Goal: Task Accomplishment & Management: Manage account settings

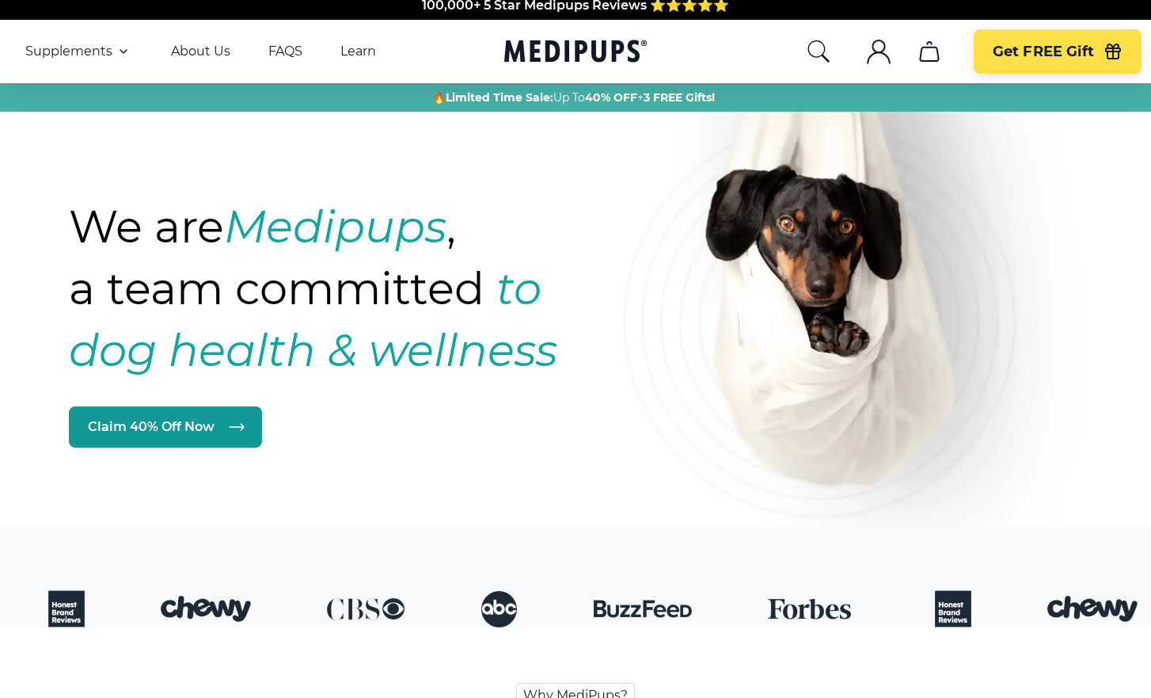
scroll to position [15, 0]
click at [876, 52] on icon "account" at bounding box center [879, 57] width 22 height 11
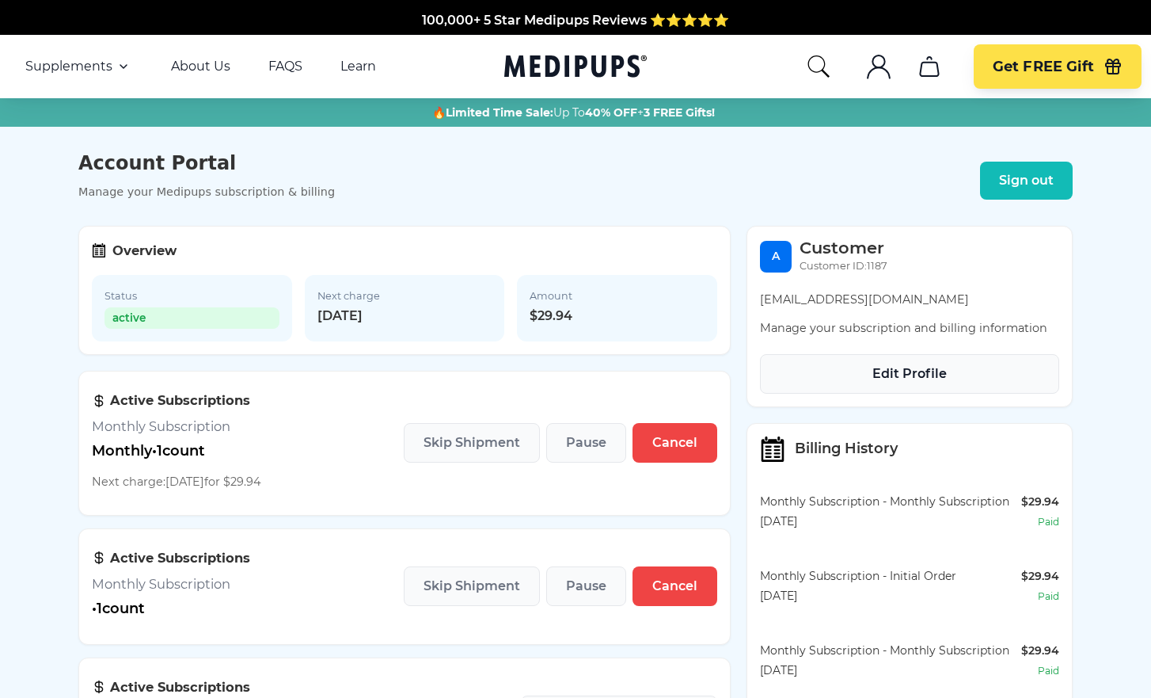
click at [894, 377] on span "Edit Profile" at bounding box center [910, 374] width 74 height 16
click at [675, 445] on span "Cancel" at bounding box center [675, 443] width 45 height 16
click at [489, 443] on span "Skip Shipment" at bounding box center [472, 443] width 97 height 16
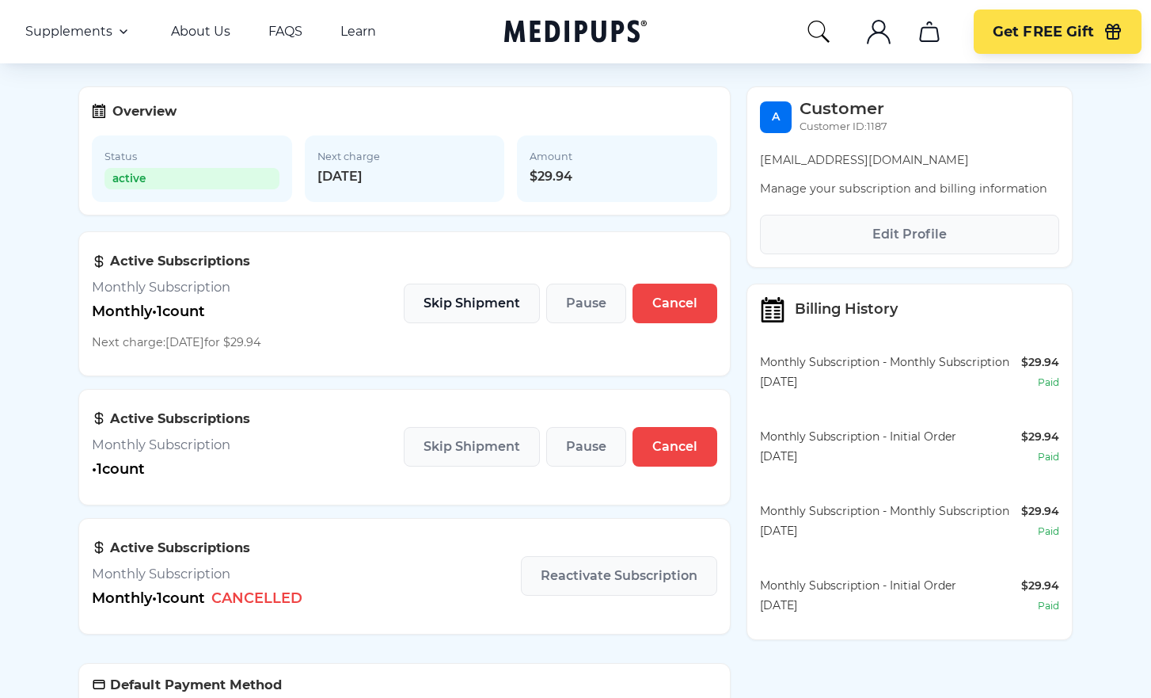
scroll to position [139, 0]
click at [587, 307] on span "Pause" at bounding box center [586, 303] width 40 height 16
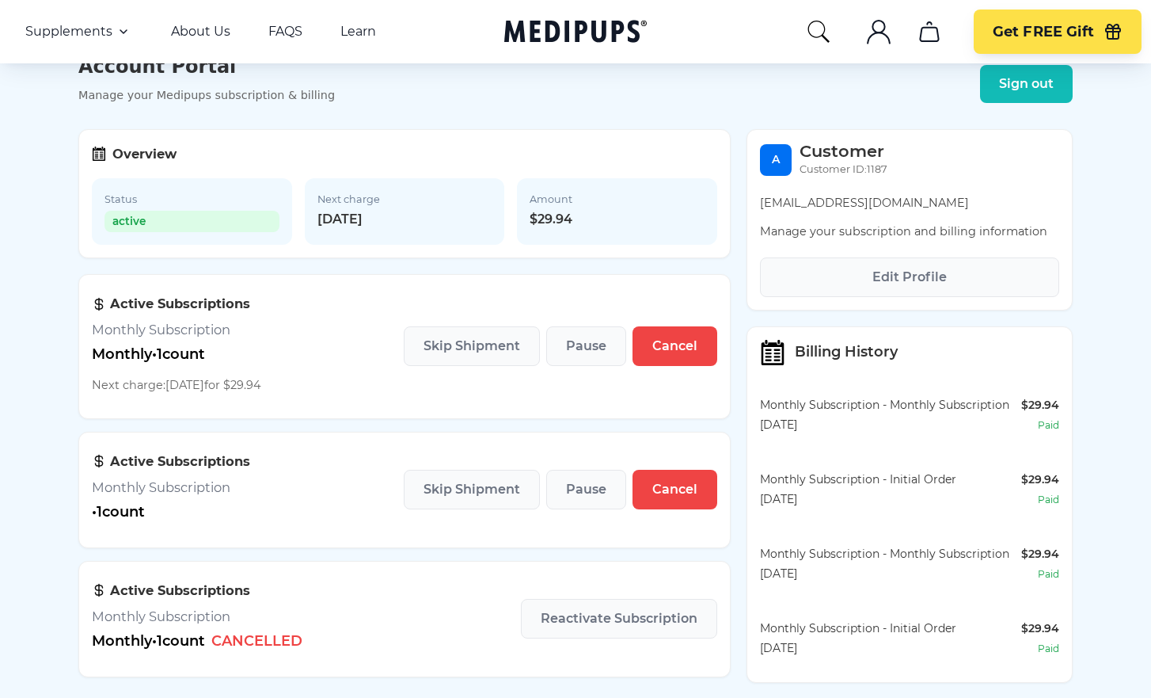
scroll to position [173, 0]
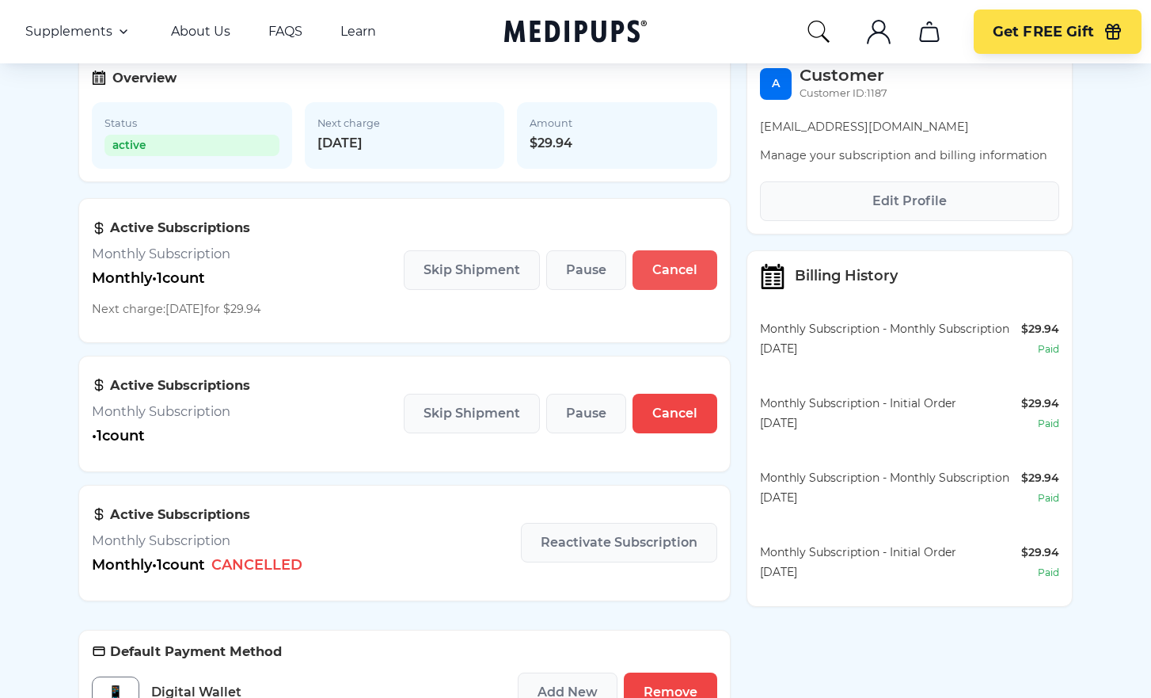
click at [675, 276] on span "Cancel" at bounding box center [675, 270] width 45 height 16
click at [475, 272] on span "Skip Shipment" at bounding box center [472, 270] width 97 height 16
click at [485, 415] on span "Skip Shipment" at bounding box center [472, 413] width 97 height 16
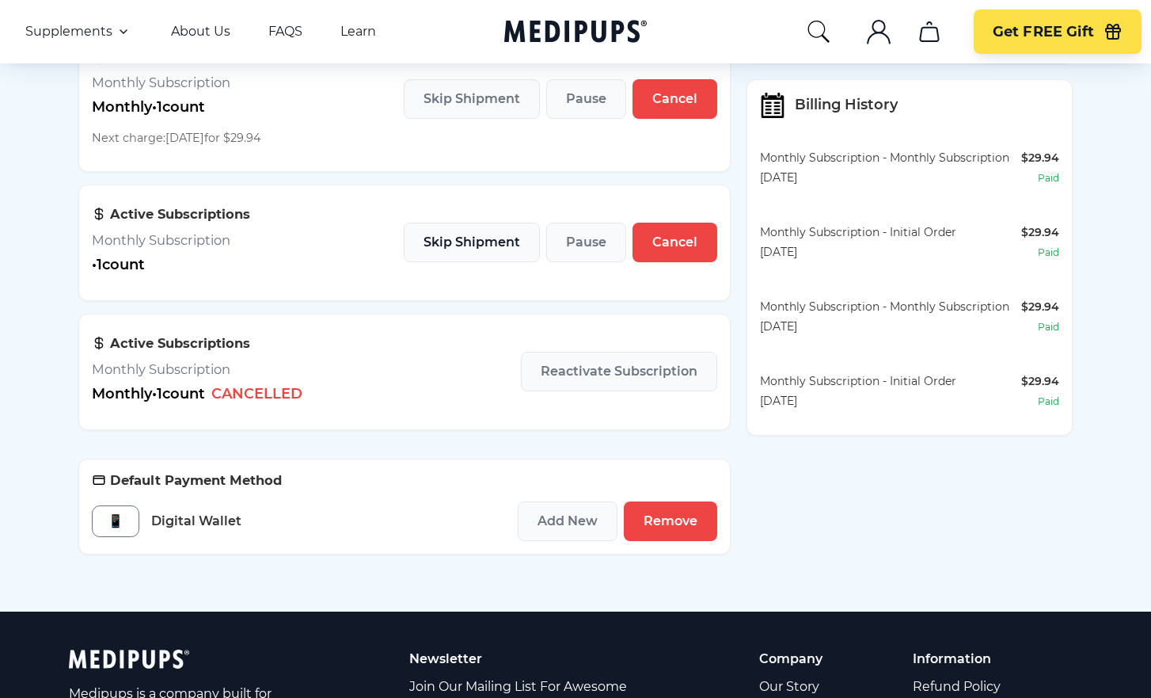
scroll to position [345, 0]
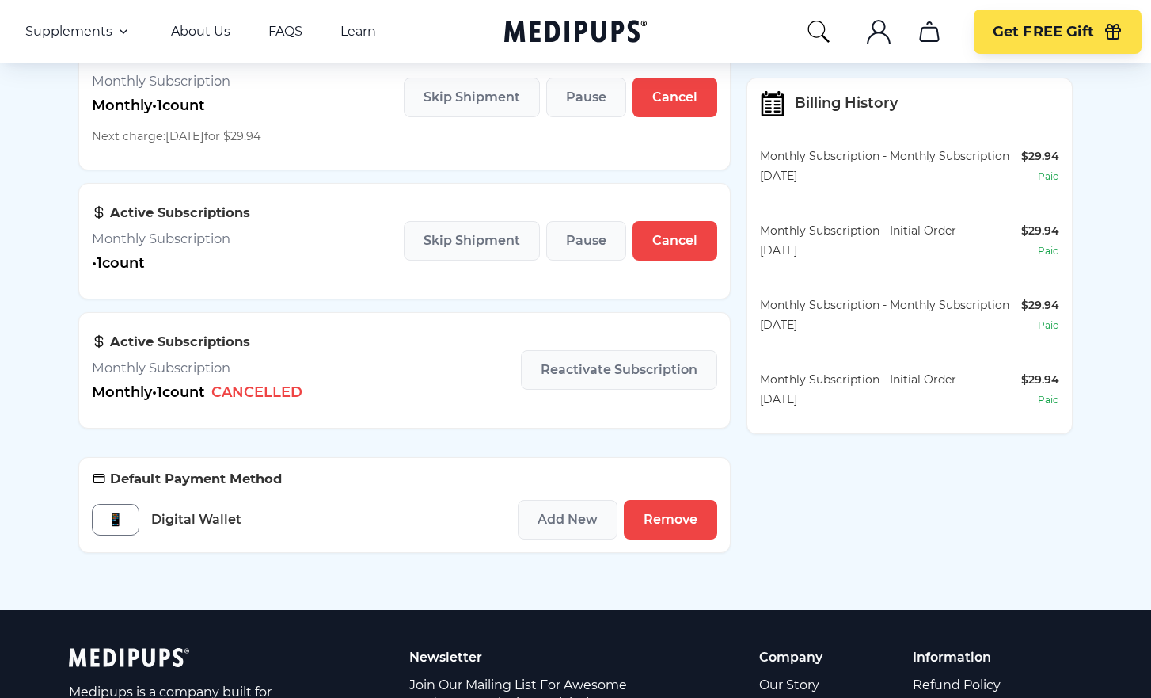
drag, startPoint x: 664, startPoint y: 520, endPoint x: 719, endPoint y: 355, distance: 174.5
click at [664, 520] on span "Remove" at bounding box center [671, 520] width 54 height 16
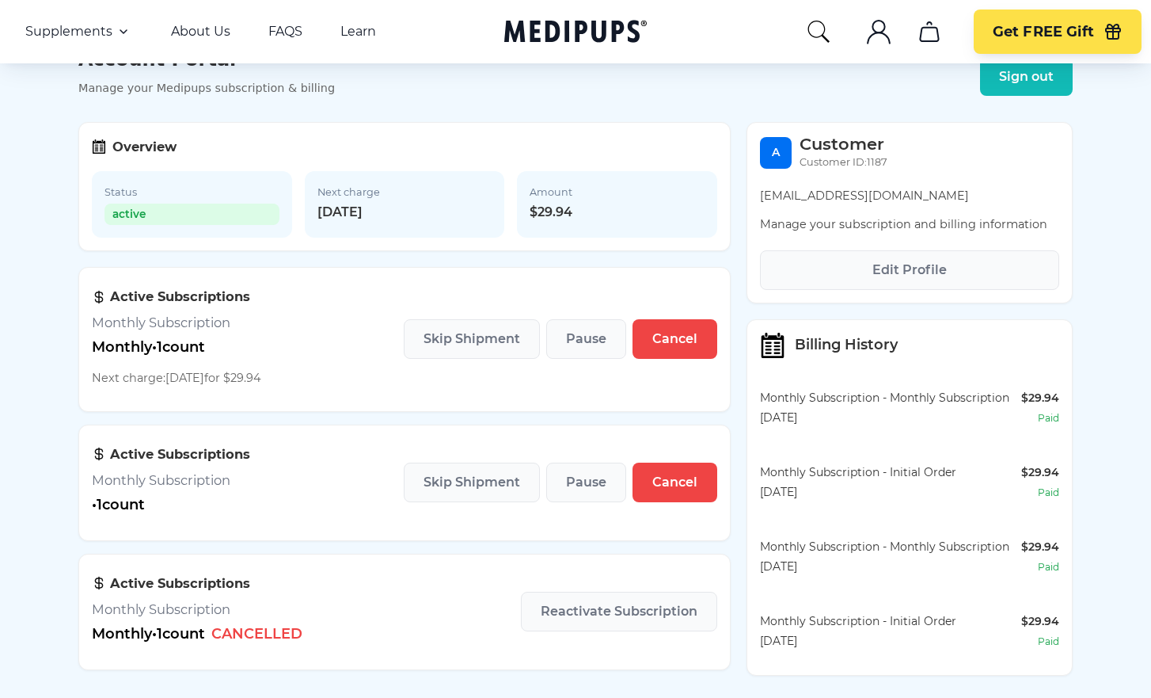
scroll to position [103, 0]
click at [914, 273] on span "Edit Profile" at bounding box center [910, 271] width 74 height 16
click at [906, 272] on span "Edit Profile" at bounding box center [910, 271] width 74 height 16
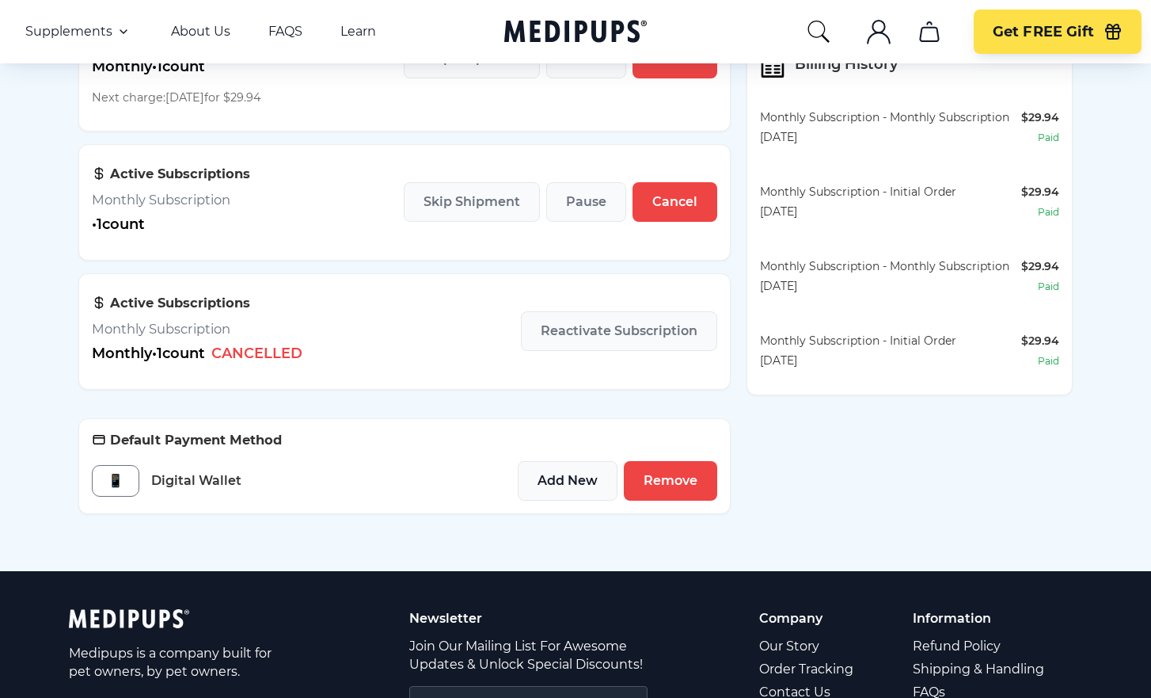
scroll to position [384, 0]
click at [569, 478] on span "Add New" at bounding box center [568, 481] width 60 height 16
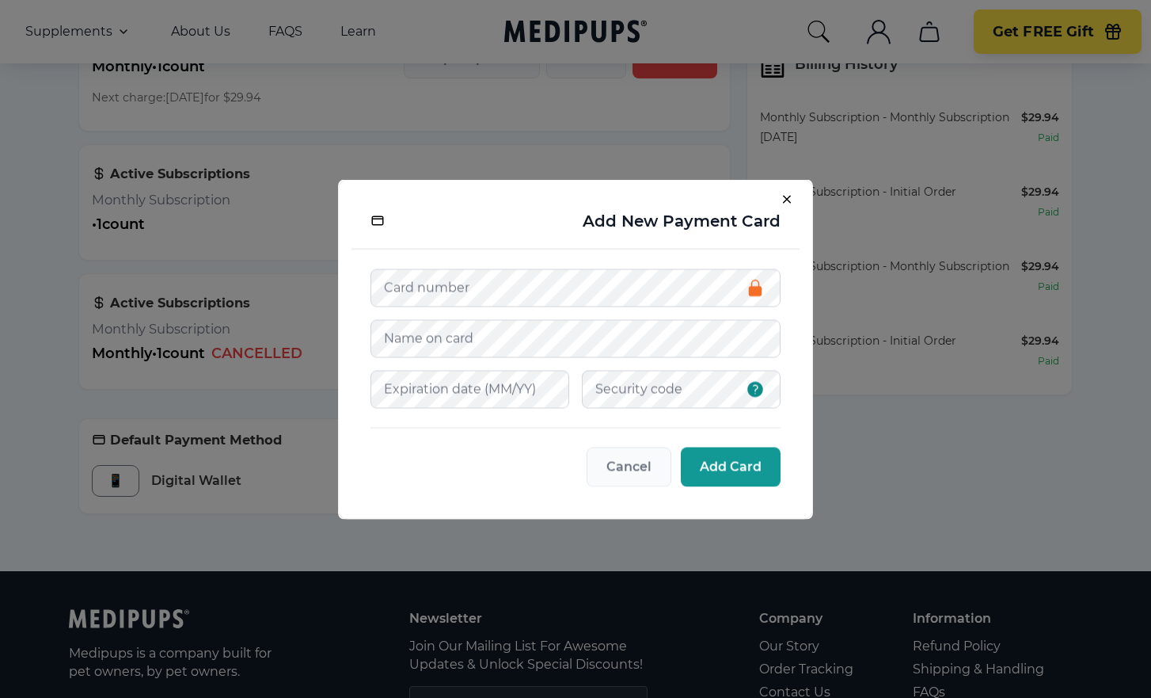
click at [788, 195] on icon "Close" at bounding box center [790, 202] width 14 height 14
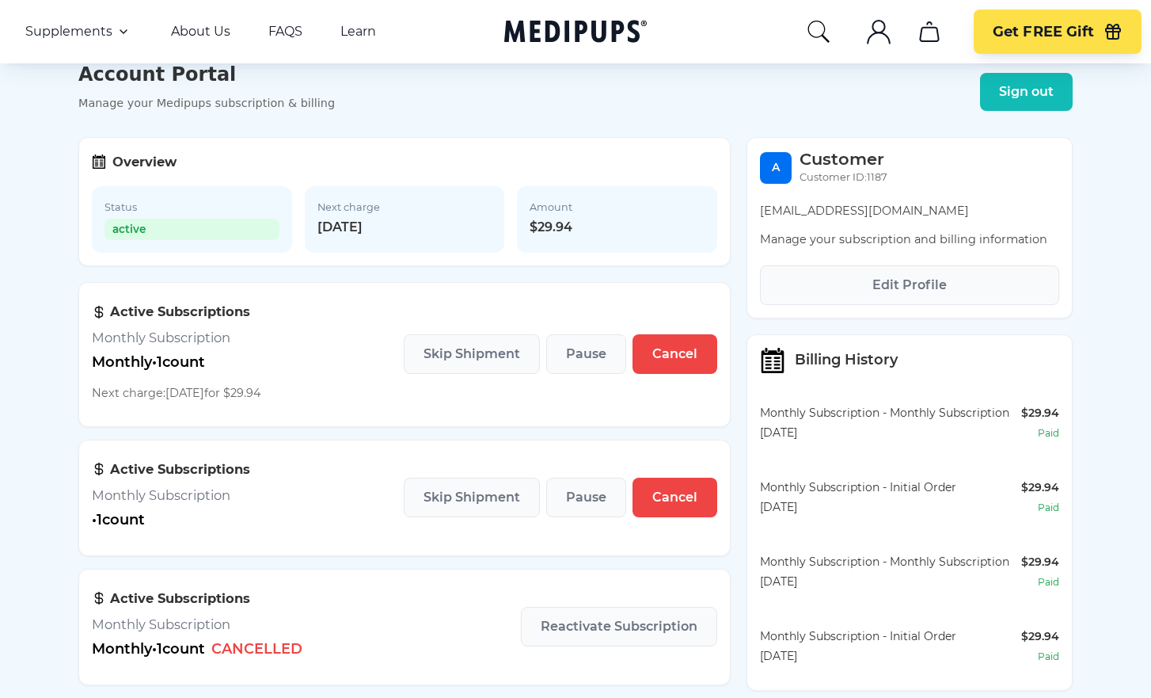
scroll to position [89, 0]
click at [669, 356] on span "Cancel" at bounding box center [675, 354] width 45 height 16
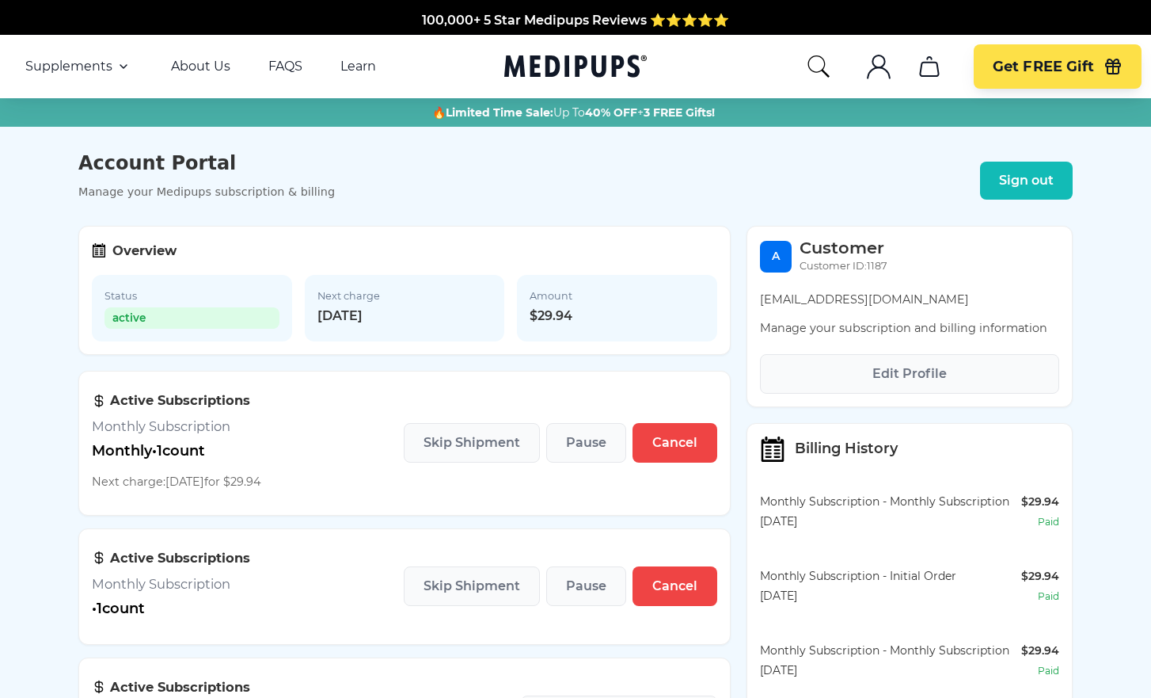
click at [880, 71] on icon ".cls-1{fill:none;stroke:currentColor;stroke-miterlimit:10;stroke-width:1.5px;}" at bounding box center [878, 66] width 25 height 25
click at [668, 443] on span "Cancel" at bounding box center [675, 443] width 45 height 16
click at [198, 67] on link "About Us" at bounding box center [200, 67] width 59 height 16
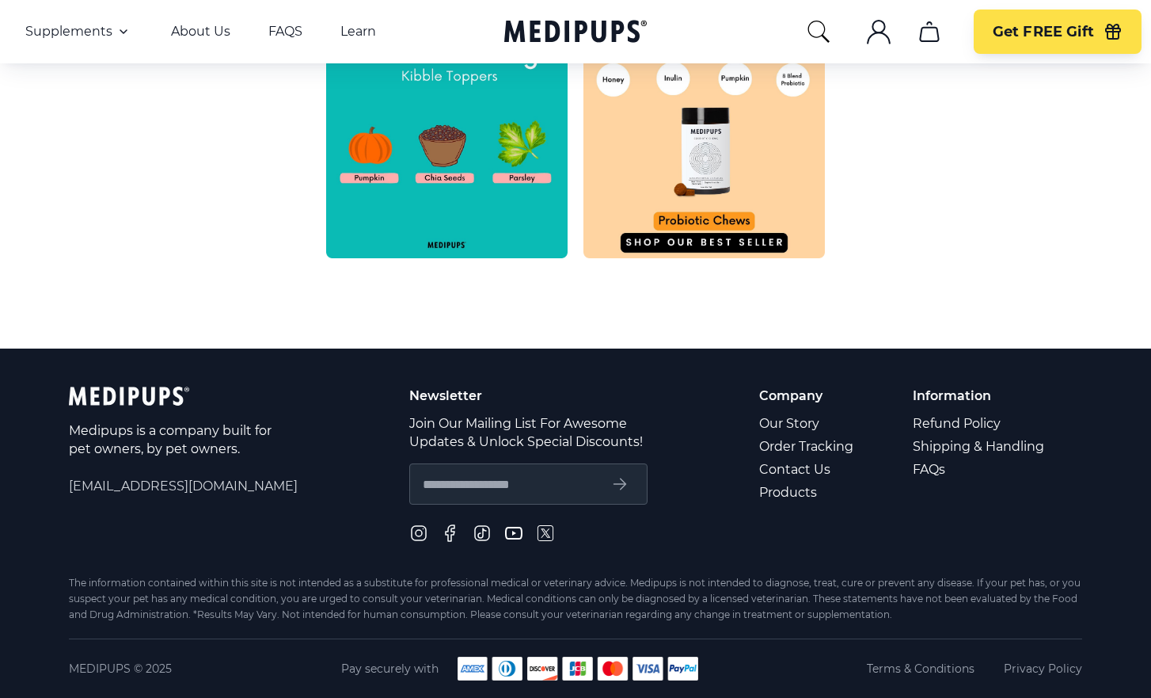
scroll to position [787, 0]
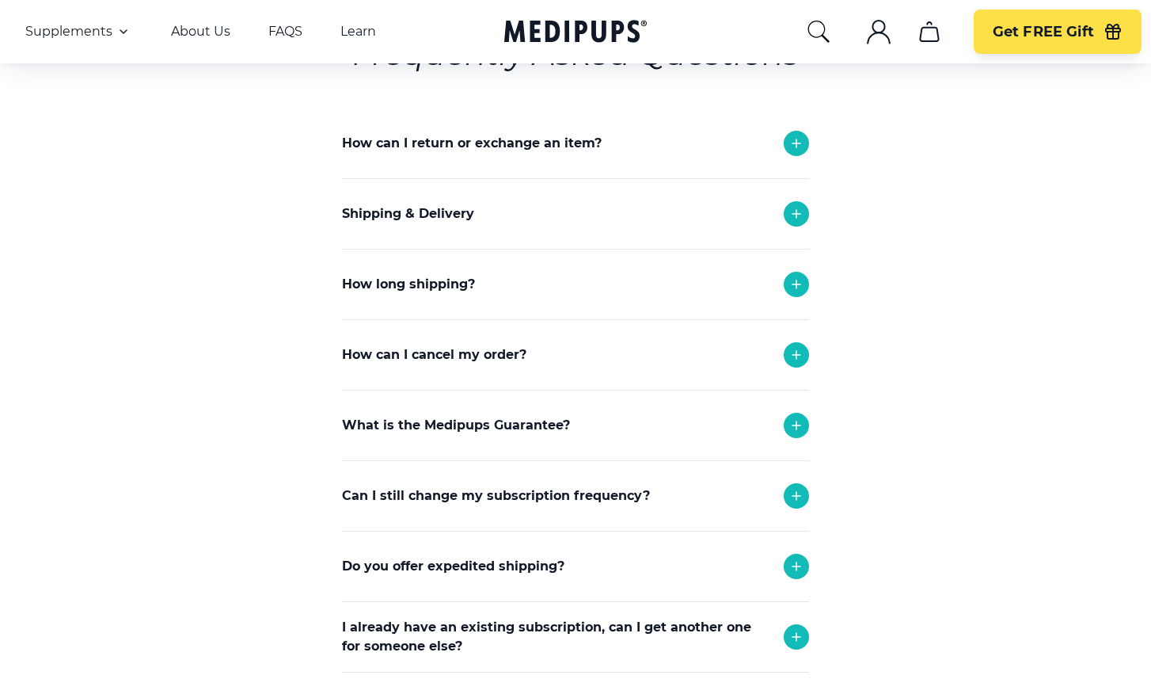
scroll to position [222, 0]
click at [797, 353] on icon at bounding box center [796, 353] width 19 height 19
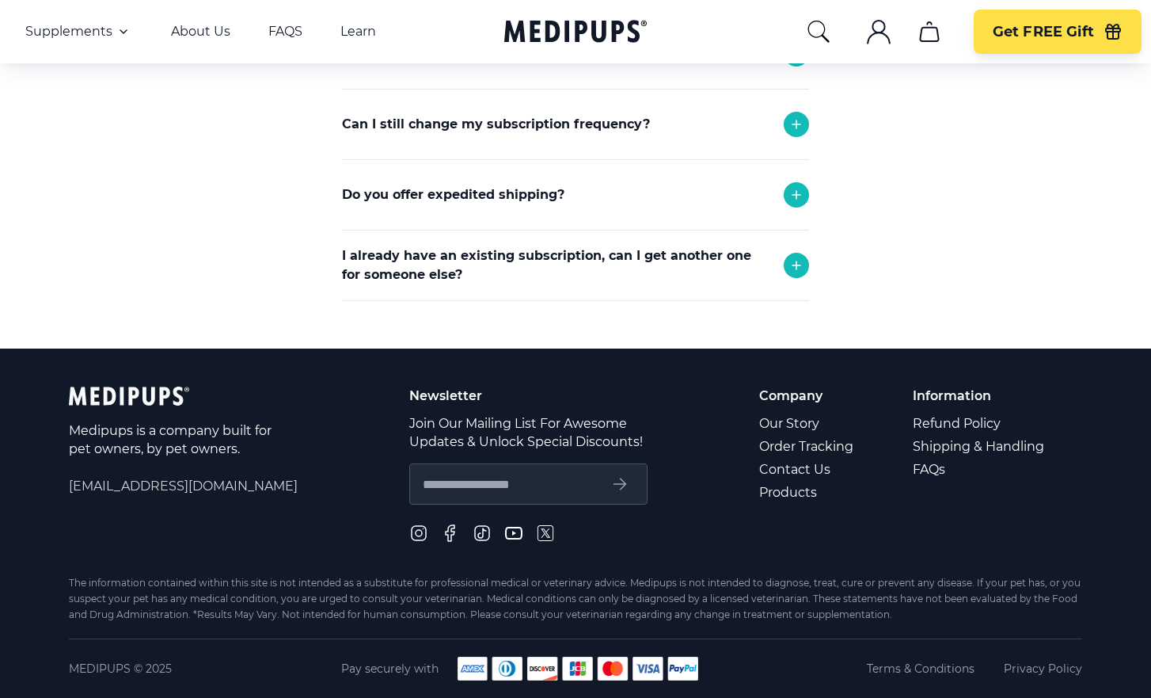
scroll to position [734, 0]
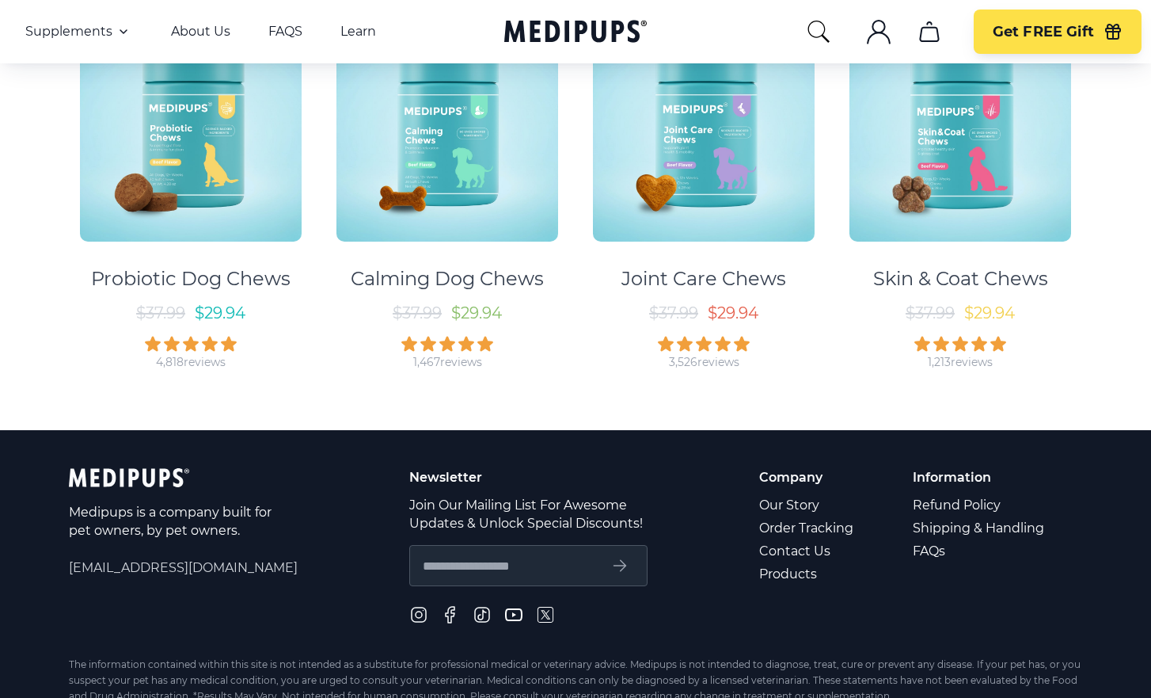
scroll to position [299, 0]
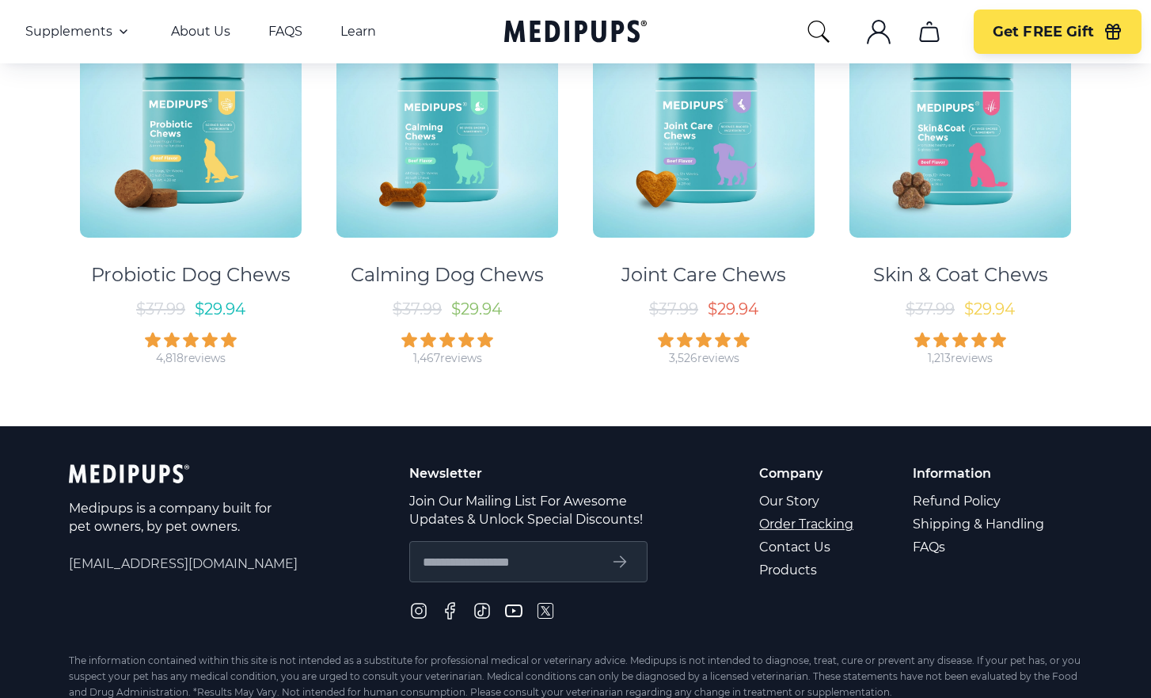
click at [826, 527] on link "Order Tracking" at bounding box center [807, 523] width 97 height 23
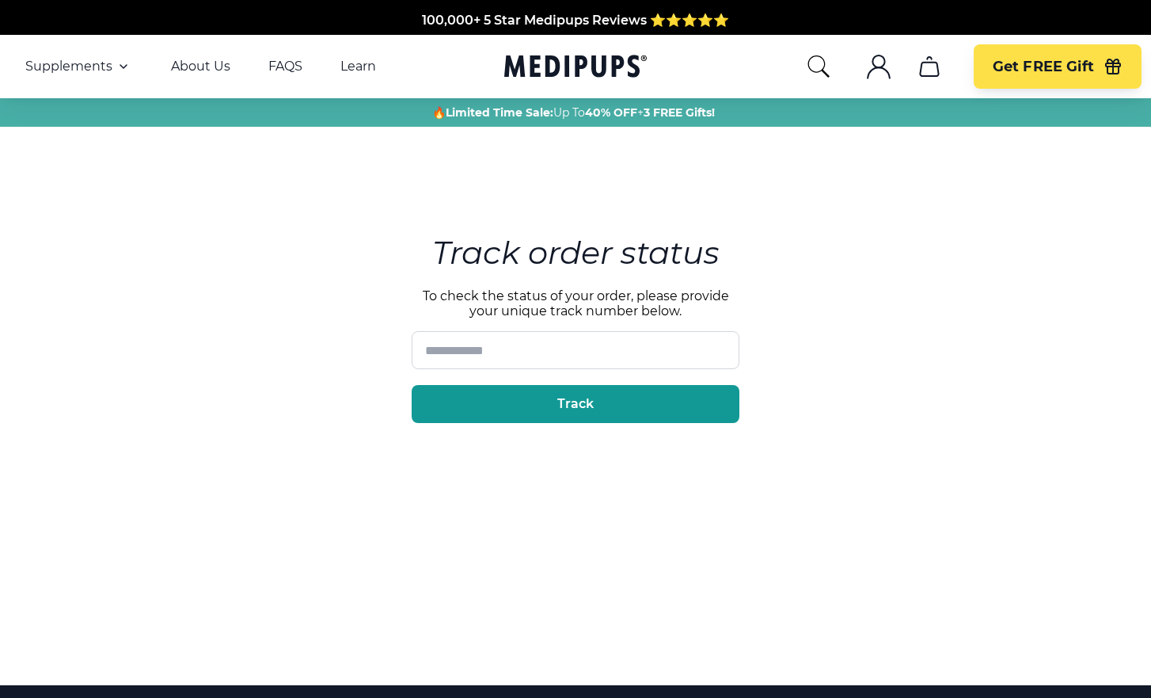
click at [882, 70] on icon ".cls-1{fill:none;stroke:currentColor;stroke-miterlimit:10;stroke-width:1.5px;}" at bounding box center [878, 66] width 25 height 25
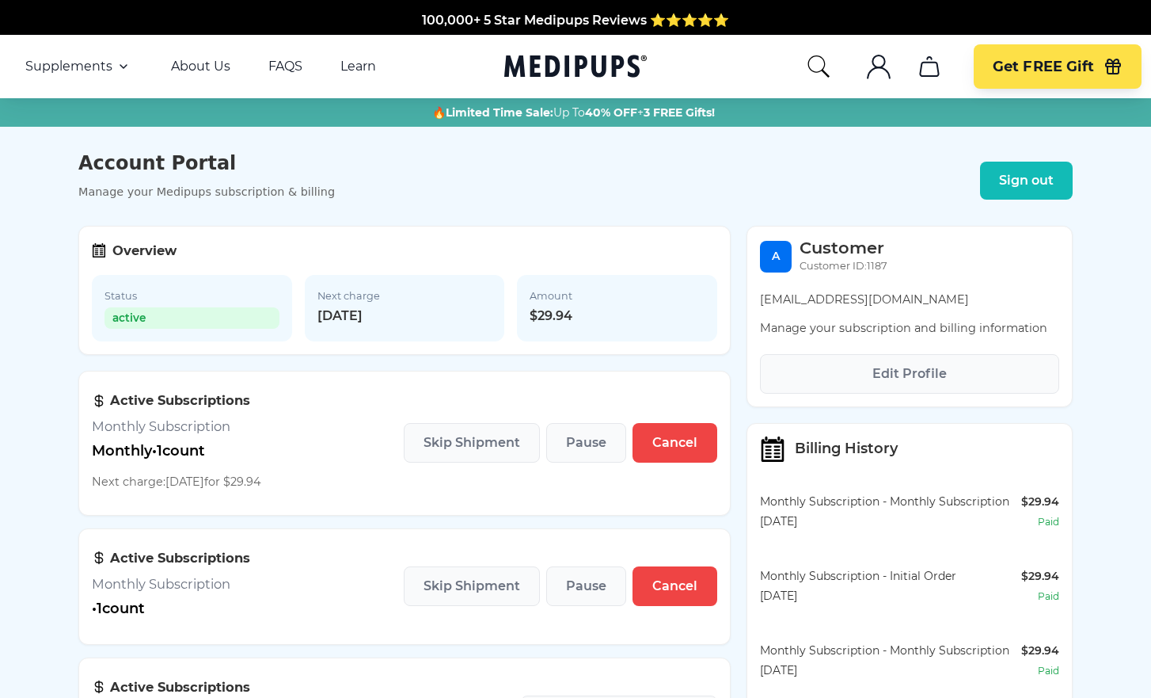
click at [881, 71] on icon ".cls-1{fill:none;stroke:currentColor;stroke-miterlimit:10;stroke-width:1.5px;}" at bounding box center [878, 66] width 25 height 25
click at [878, 68] on icon ".cls-1{fill:none;stroke:currentColor;stroke-miterlimit:10;stroke-width:1.5px;}" at bounding box center [878, 66] width 25 height 25
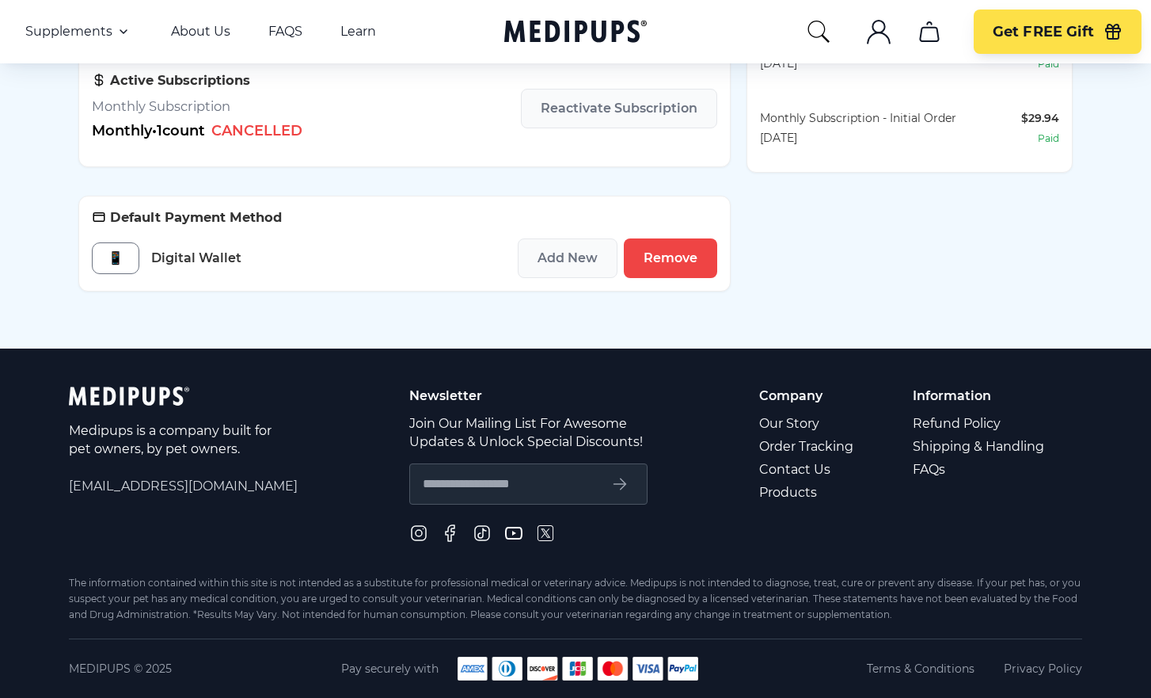
scroll to position [610, 0]
drag, startPoint x: 176, startPoint y: 485, endPoint x: 185, endPoint y: 485, distance: 9.5
click at [177, 485] on span "[EMAIL_ADDRESS][DOMAIN_NAME]" at bounding box center [183, 486] width 229 height 18
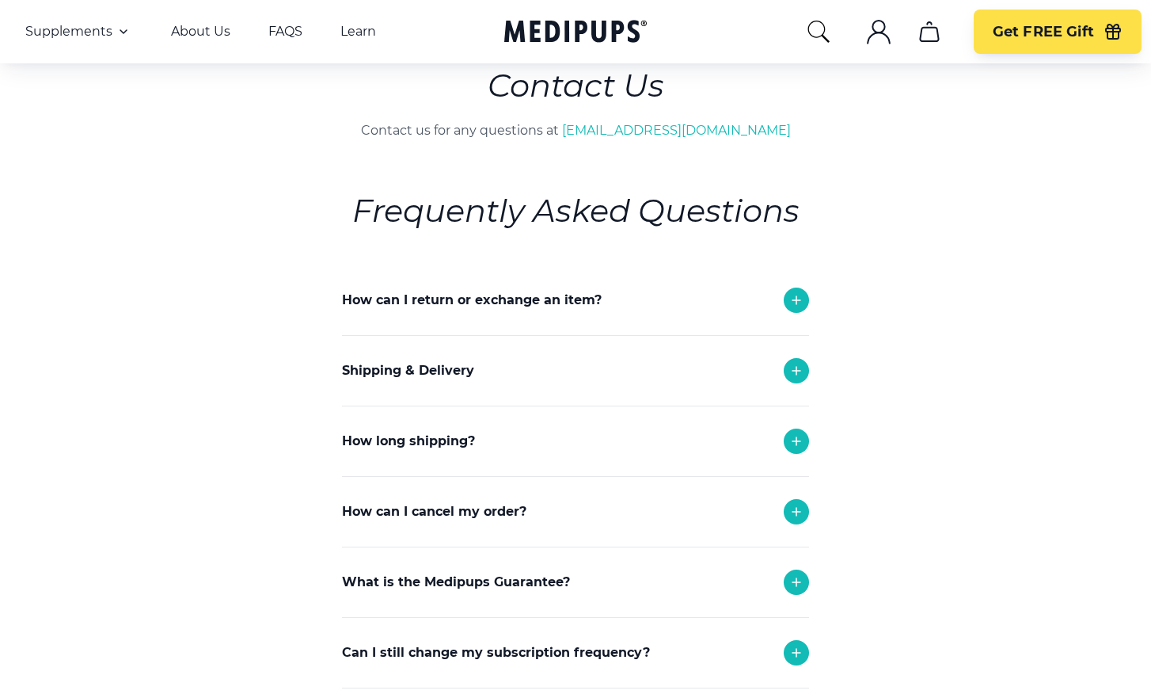
scroll to position [64, 0]
click at [668, 131] on link "[EMAIL_ADDRESS][DOMAIN_NAME]" at bounding box center [676, 130] width 229 height 15
click at [662, 131] on link "[EMAIL_ADDRESS][DOMAIN_NAME]" at bounding box center [676, 130] width 229 height 15
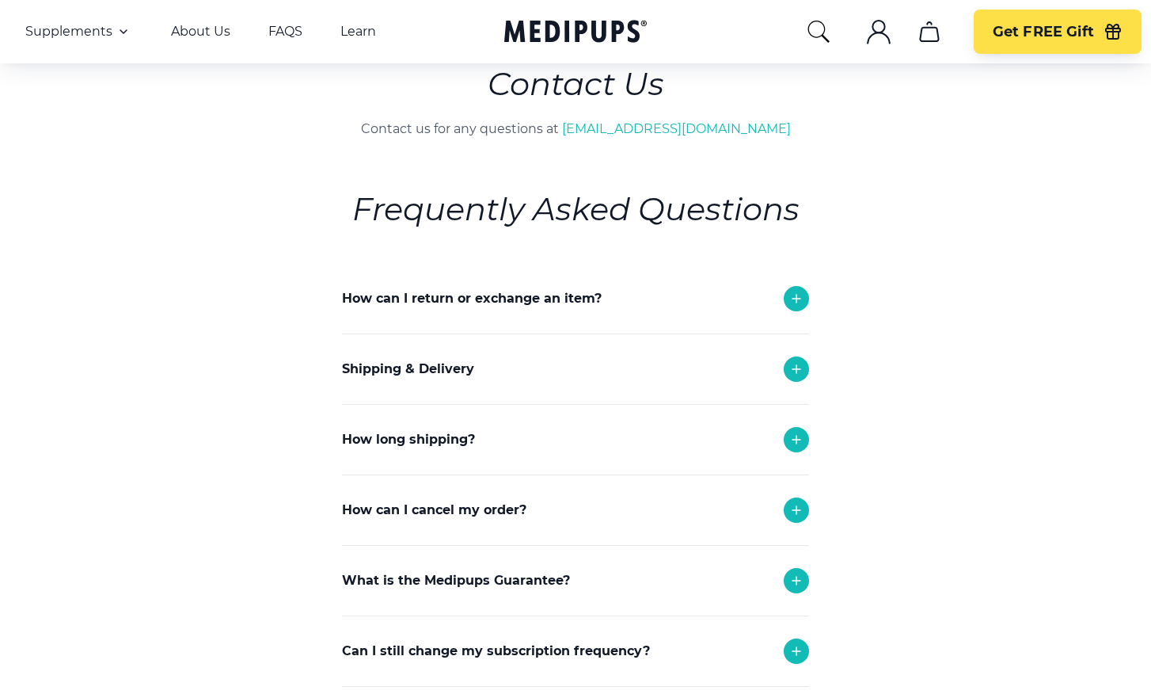
click at [796, 367] on icon at bounding box center [796, 369] width 19 height 19
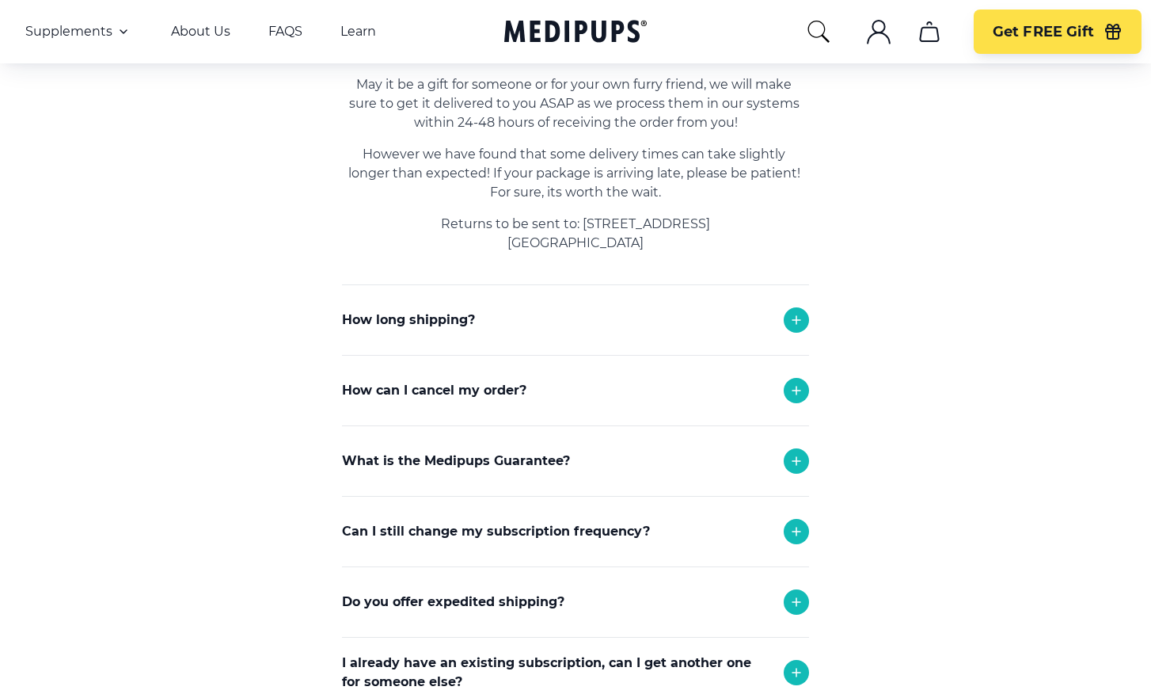
scroll to position [439, 0]
click at [795, 390] on icon at bounding box center [797, 390] width 8 height 8
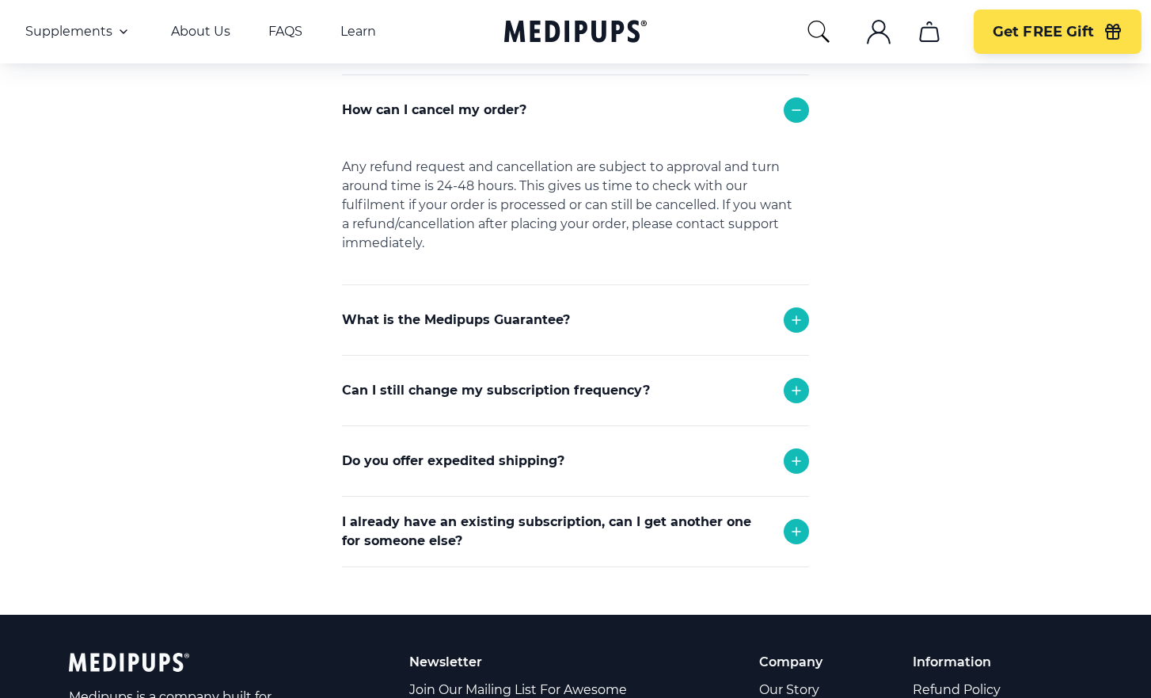
scroll to position [721, 0]
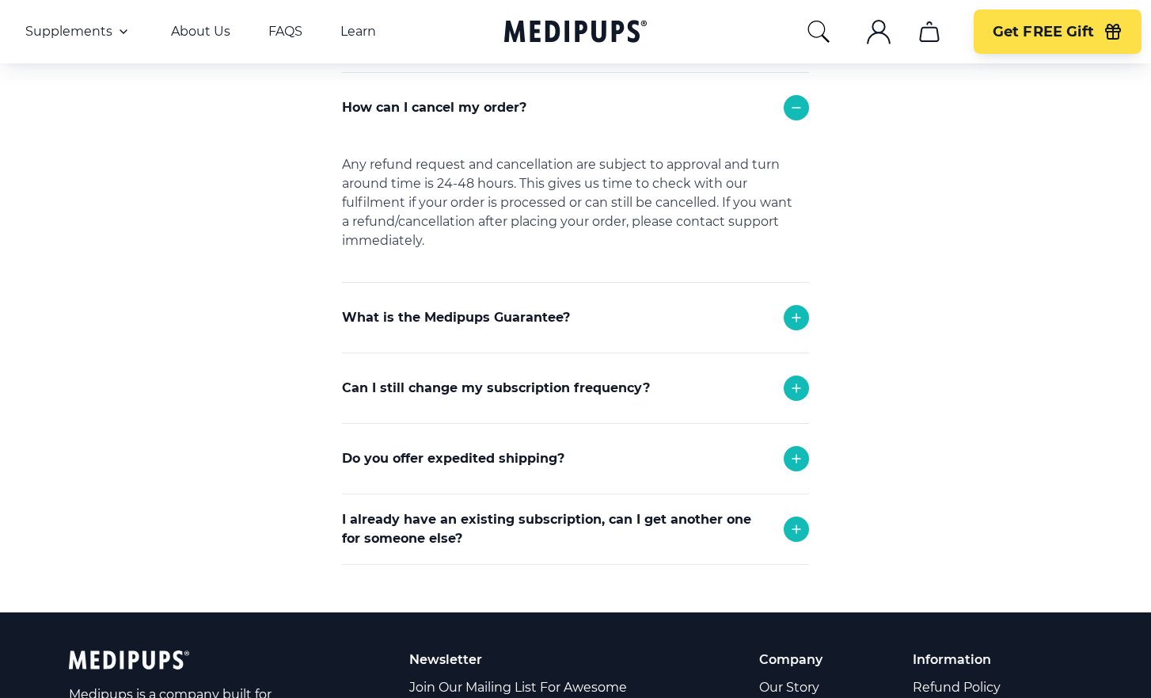
click at [797, 389] on icon at bounding box center [797, 388] width 8 height 8
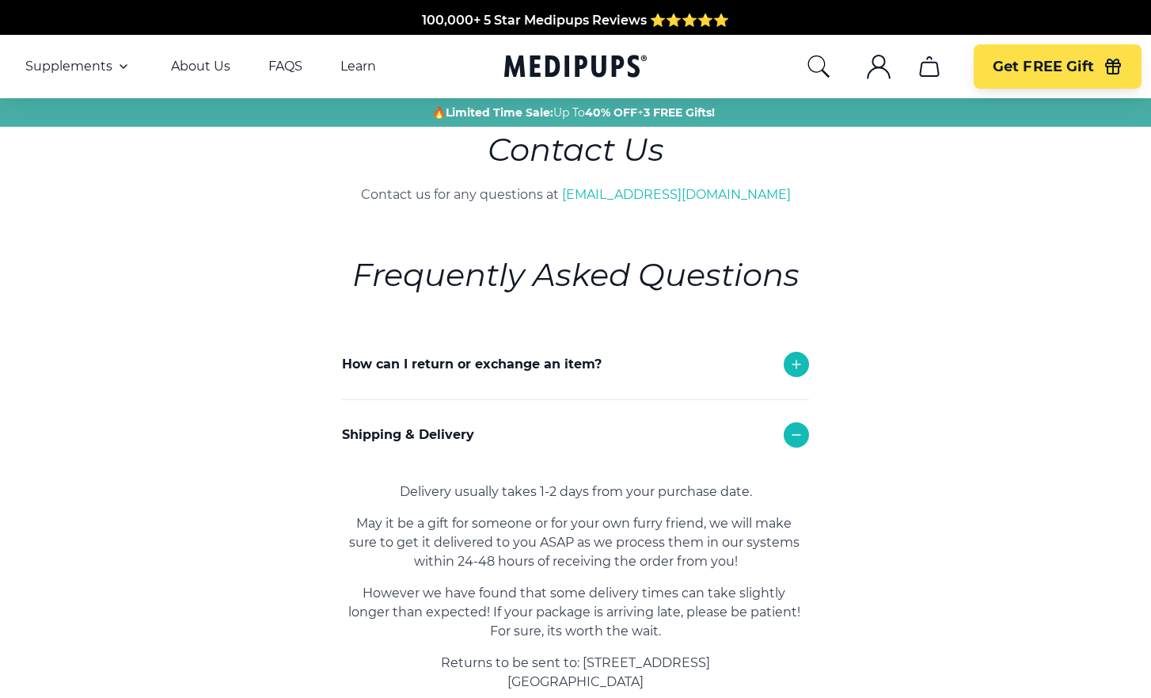
scroll to position [0, 0]
click at [666, 195] on link "[EMAIL_ADDRESS][DOMAIN_NAME]" at bounding box center [676, 194] width 229 height 15
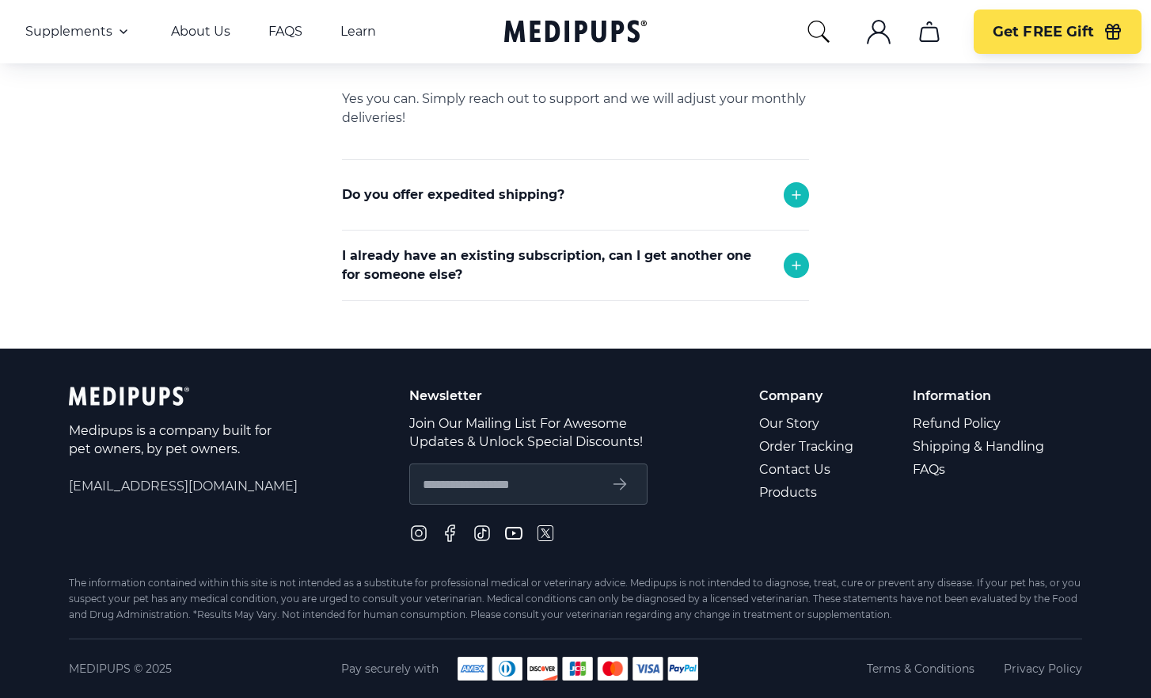
scroll to position [1070, 0]
click at [796, 470] on link "Contact Us" at bounding box center [807, 469] width 97 height 23
click at [797, 468] on link "Contact Us" at bounding box center [807, 469] width 97 height 23
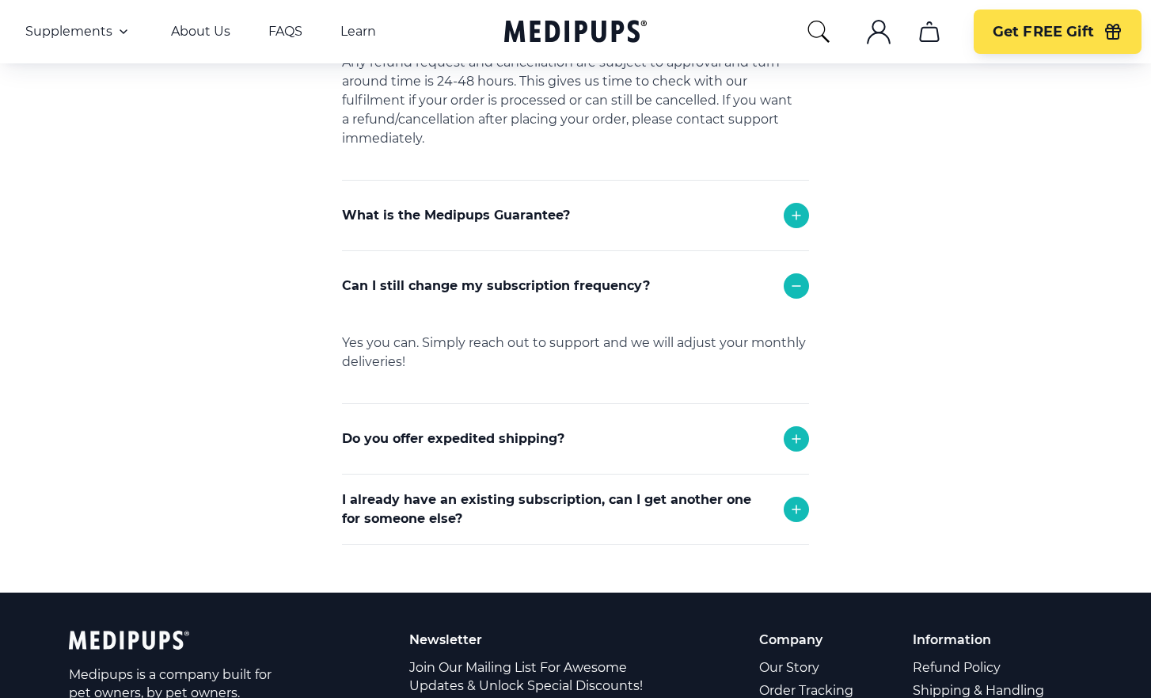
scroll to position [830, 0]
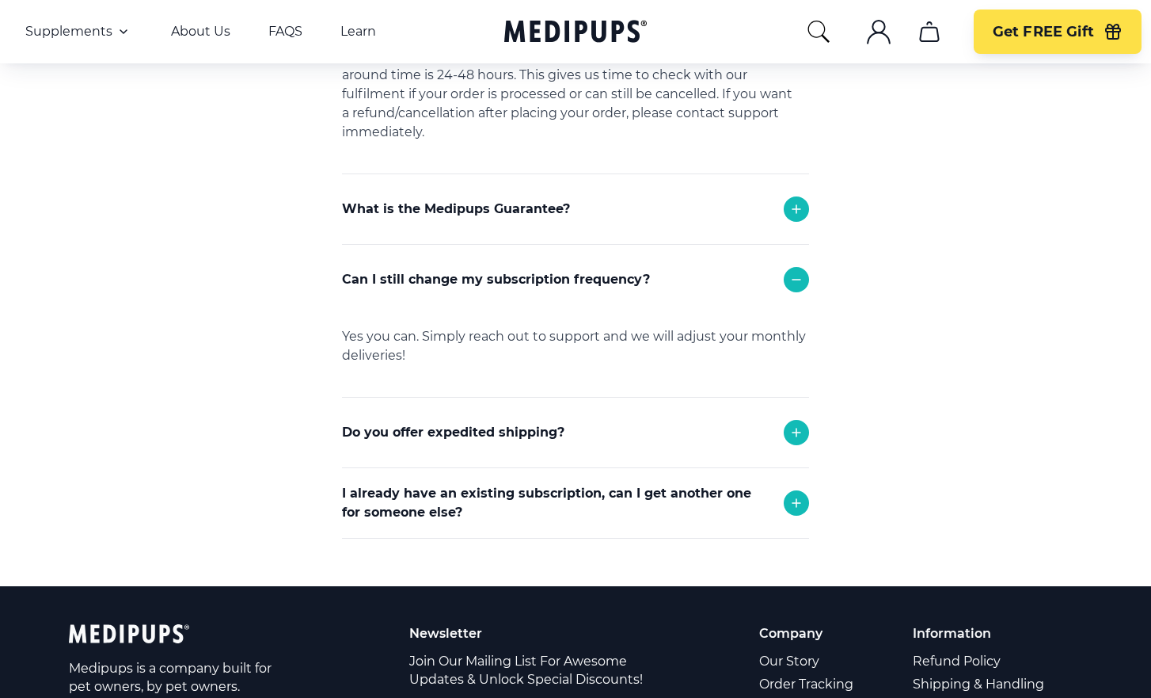
click at [797, 501] on icon at bounding box center [796, 502] width 19 height 19
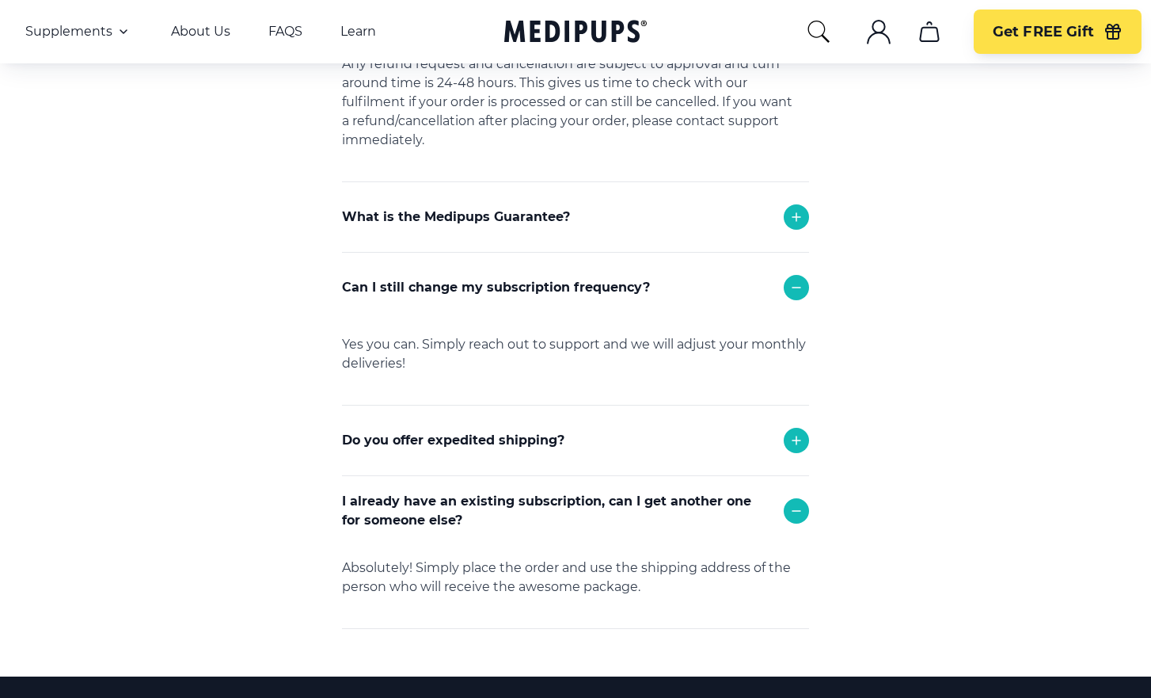
scroll to position [822, 0]
click at [797, 439] on icon at bounding box center [796, 440] width 19 height 19
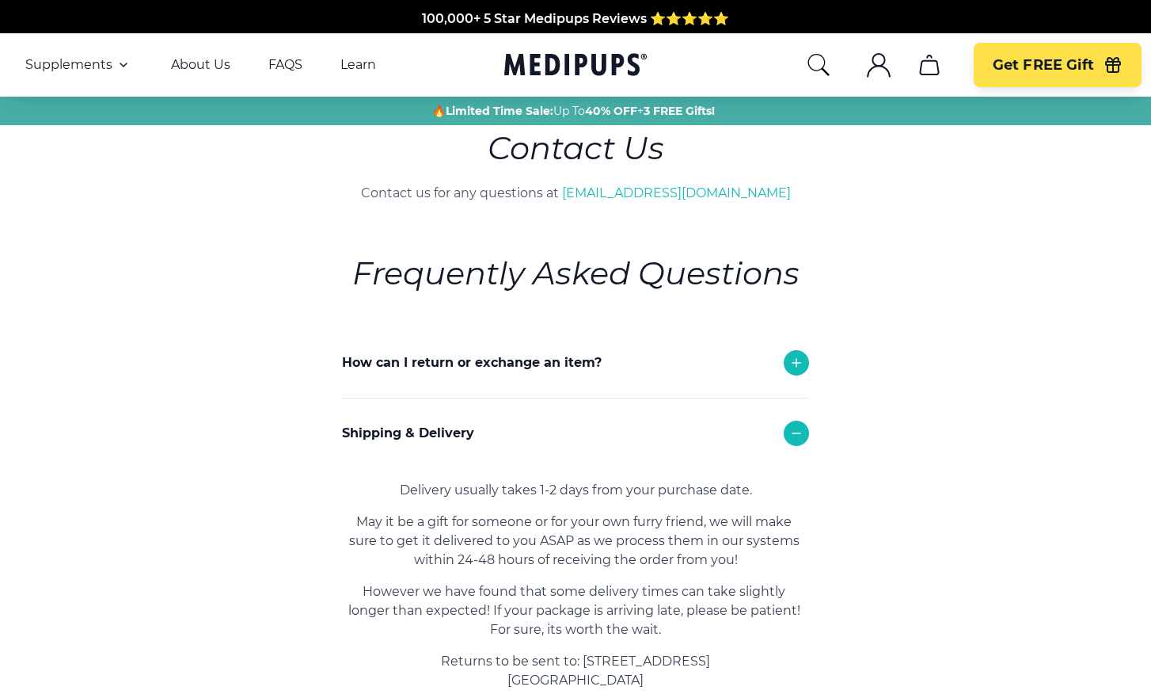
scroll to position [2, 0]
click at [685, 194] on link "[EMAIL_ADDRESS][DOMAIN_NAME]" at bounding box center [676, 192] width 229 height 15
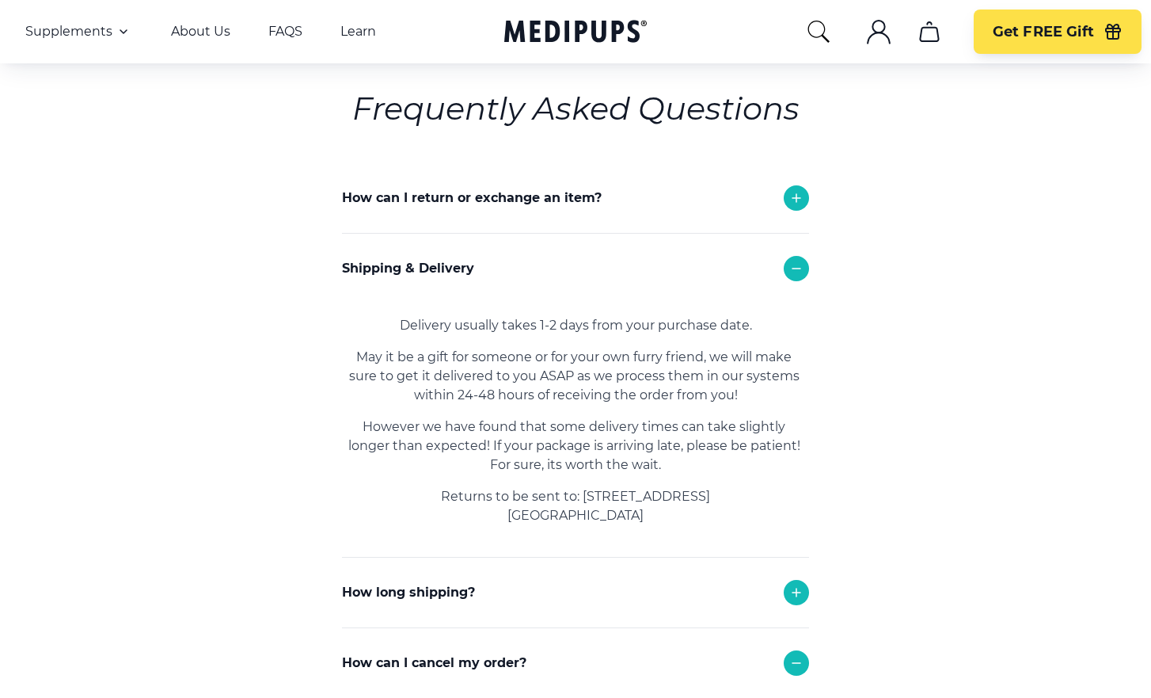
scroll to position [173, 0]
